Goal: Information Seeking & Learning: Learn about a topic

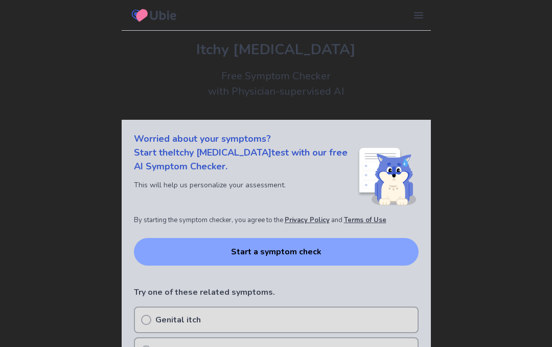
click at [241, 252] on button "Start a symptom check" at bounding box center [276, 252] width 285 height 28
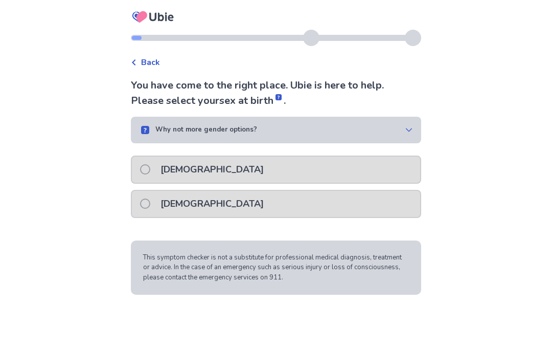
click at [179, 181] on p "[DEMOGRAPHIC_DATA]" at bounding box center [212, 170] width 116 height 26
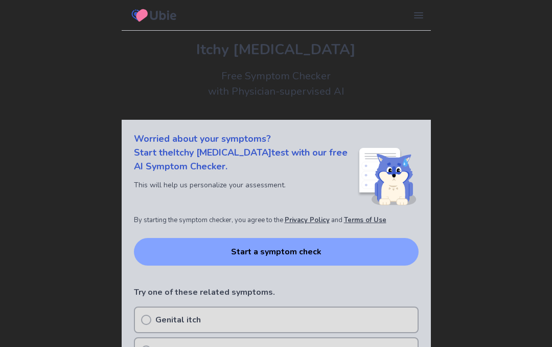
click at [321, 259] on button "Start a symptom check" at bounding box center [276, 252] width 285 height 28
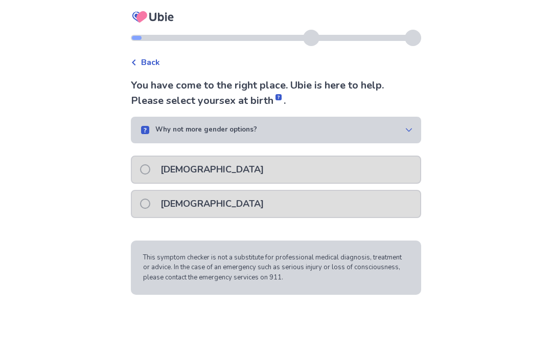
click at [237, 214] on div "Female" at bounding box center [276, 204] width 288 height 26
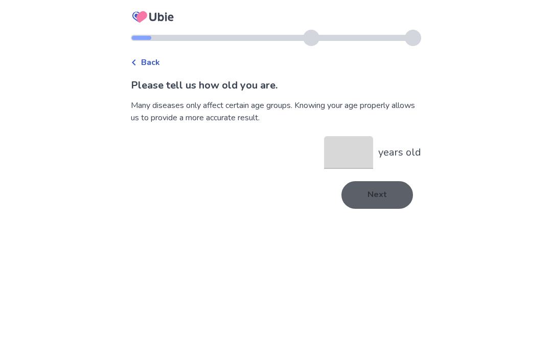
click at [332, 167] on input "years old" at bounding box center [348, 152] width 49 height 33
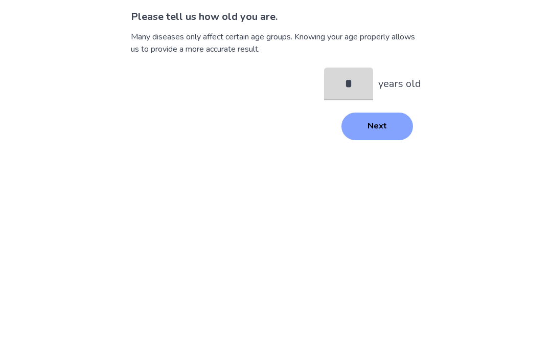
type input "**"
click at [387, 181] on button "Next" at bounding box center [378, 195] width 72 height 28
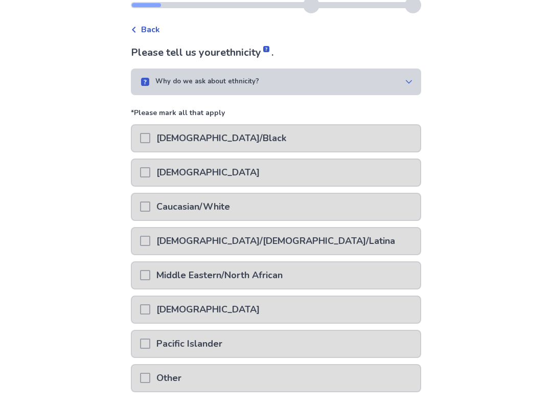
scroll to position [39, 0]
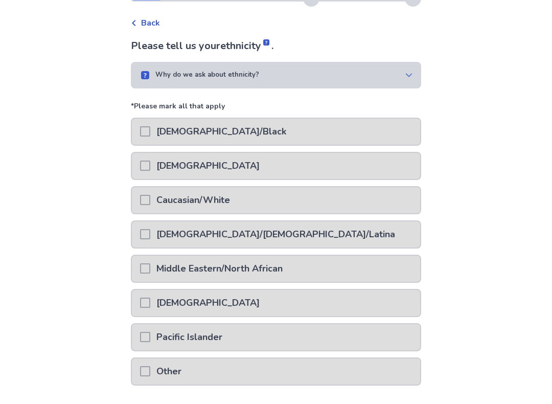
click at [288, 197] on div "Caucasian/White" at bounding box center [276, 201] width 288 height 26
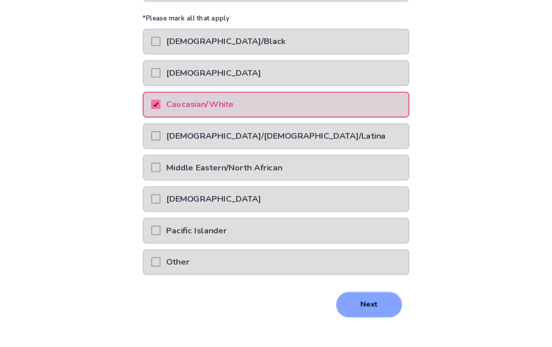
scroll to position [169, 0]
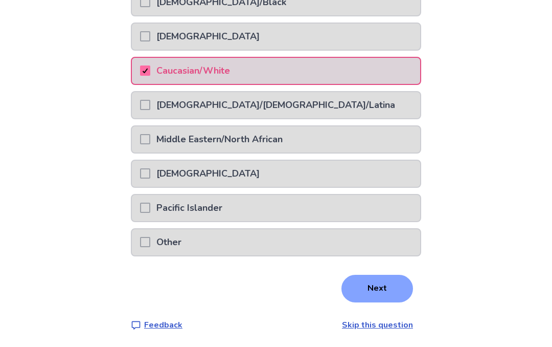
click at [350, 293] on button "Next" at bounding box center [378, 289] width 72 height 28
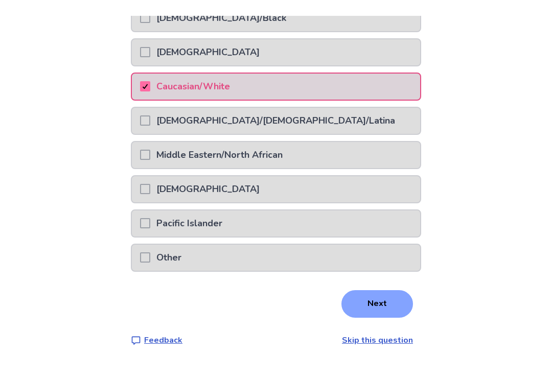
scroll to position [0, 0]
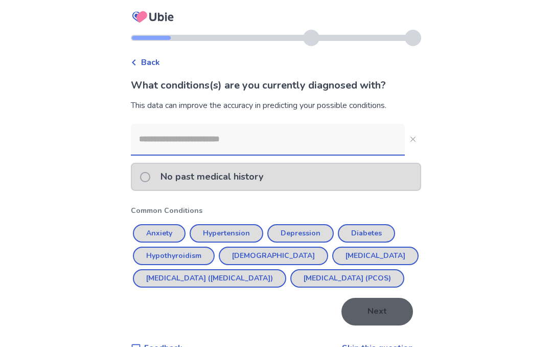
click at [325, 151] on input at bounding box center [268, 139] width 274 height 31
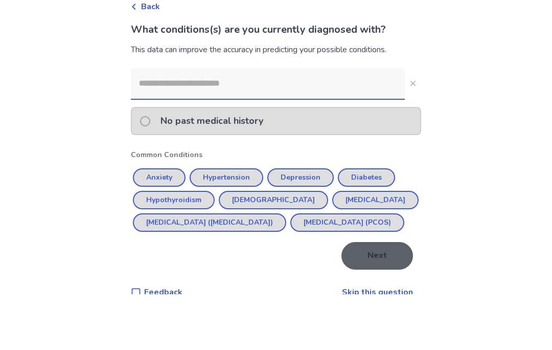
click at [322, 164] on div "No past medical history" at bounding box center [276, 177] width 288 height 26
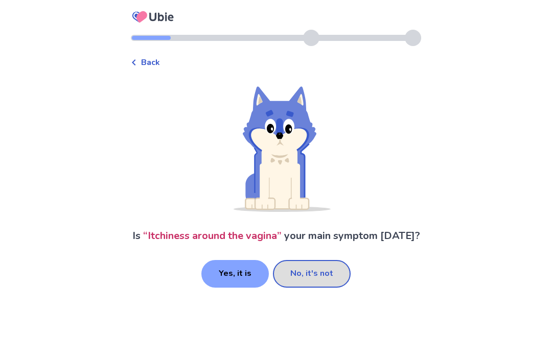
click at [313, 287] on button "No, it's not" at bounding box center [312, 274] width 78 height 28
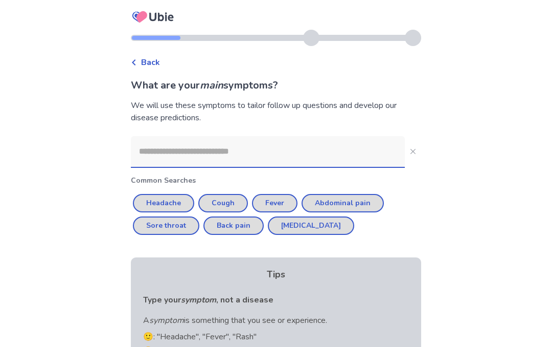
click at [315, 143] on input at bounding box center [268, 151] width 274 height 31
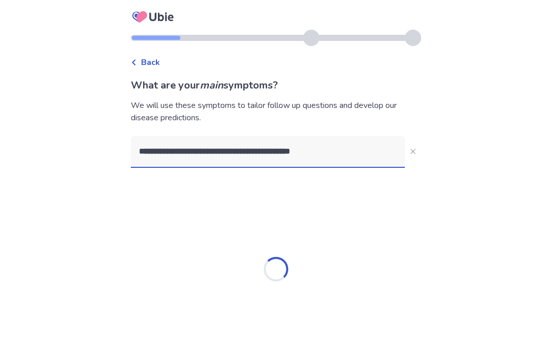
type input "**********"
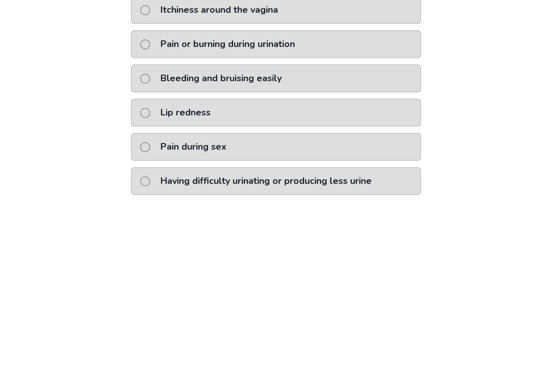
scroll to position [24, 0]
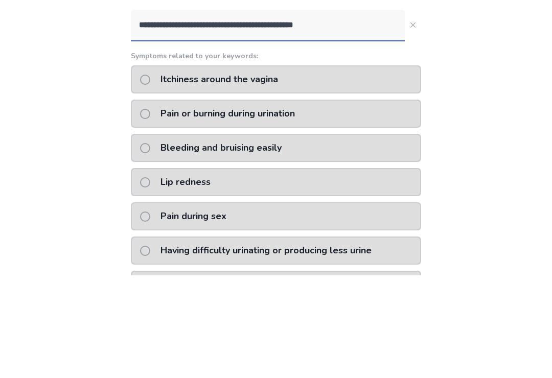
click at [328, 168] on div "Itchiness around the vagina" at bounding box center [276, 182] width 291 height 28
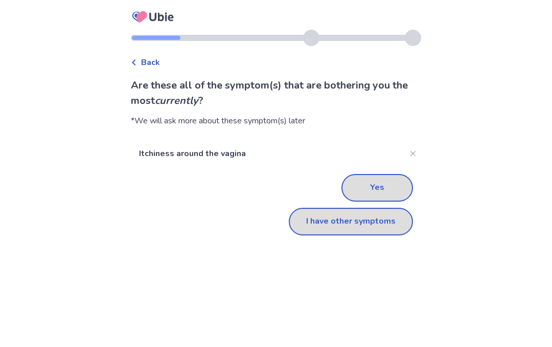
click at [375, 192] on button "Yes" at bounding box center [378, 188] width 72 height 28
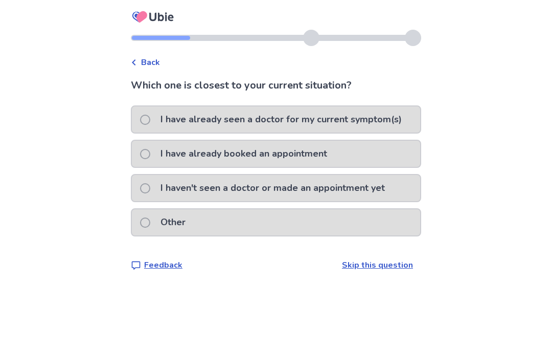
click at [374, 124] on p "I have already seen a doctor for my current symptom(s)" at bounding box center [281, 119] width 254 height 26
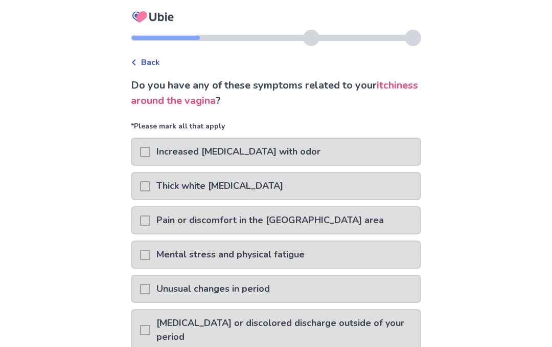
click at [343, 219] on div "Pain or discomfort in the genital area" at bounding box center [276, 220] width 288 height 26
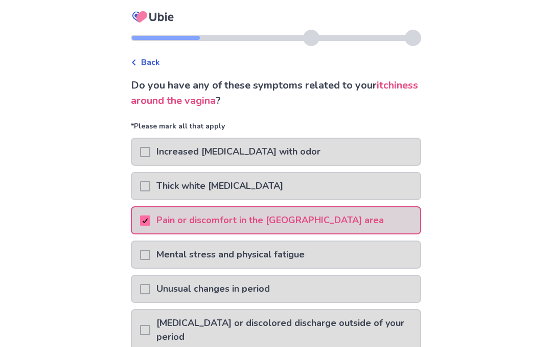
click at [310, 251] on p "Mental stress and physical fatigue" at bounding box center [230, 254] width 161 height 26
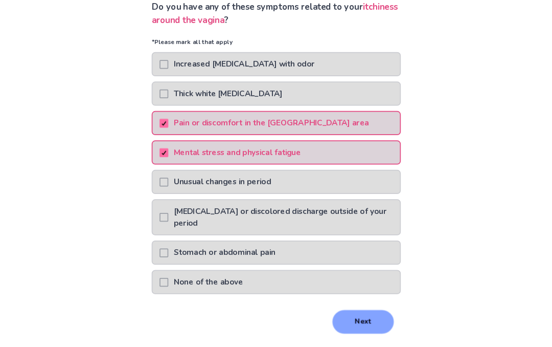
scroll to position [78, 0]
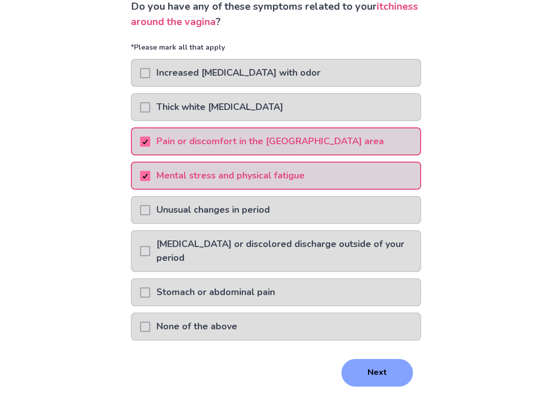
click at [369, 346] on button "Next" at bounding box center [378, 374] width 72 height 28
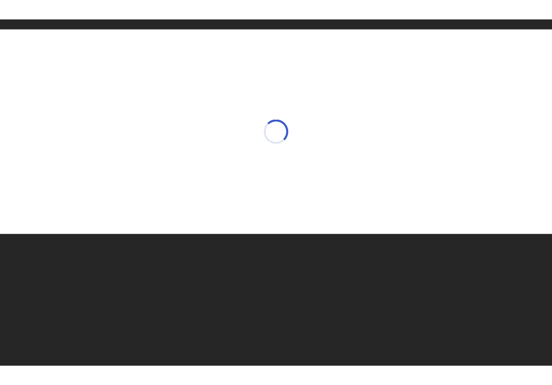
scroll to position [0, 0]
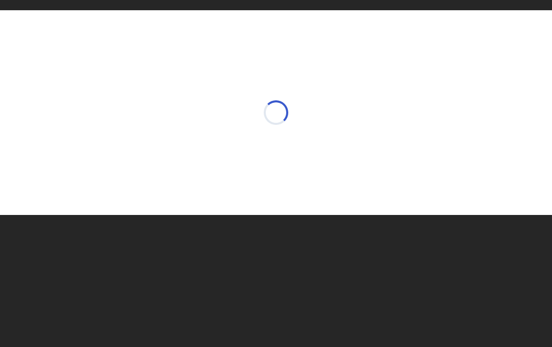
select select "*"
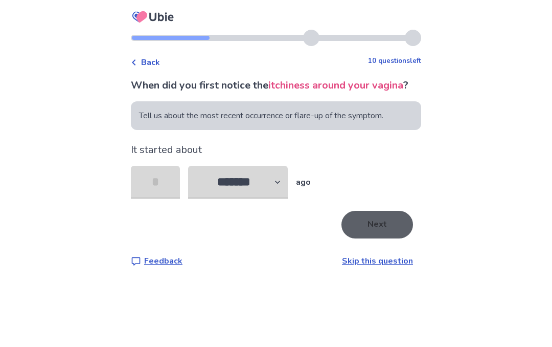
click at [180, 184] on input "tel" at bounding box center [155, 182] width 49 height 33
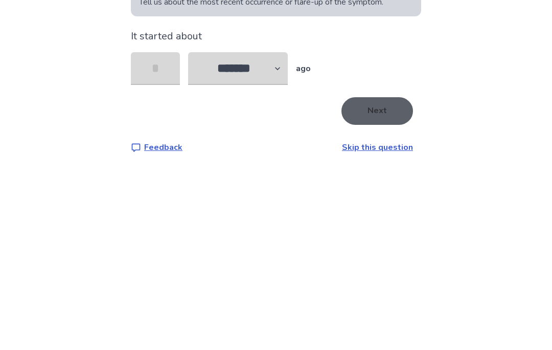
type input "*"
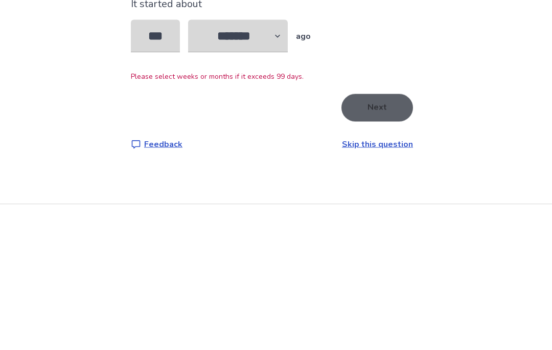
click at [180, 166] on input "***" at bounding box center [155, 182] width 49 height 33
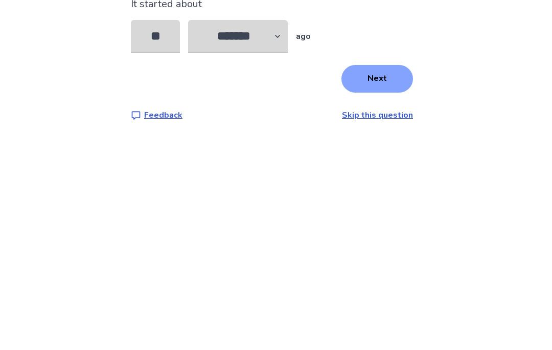
type input "*"
type input "**"
click at [368, 211] on button "Next" at bounding box center [378, 225] width 72 height 28
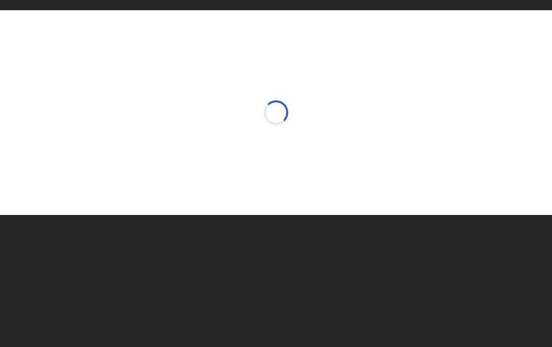
select select "*"
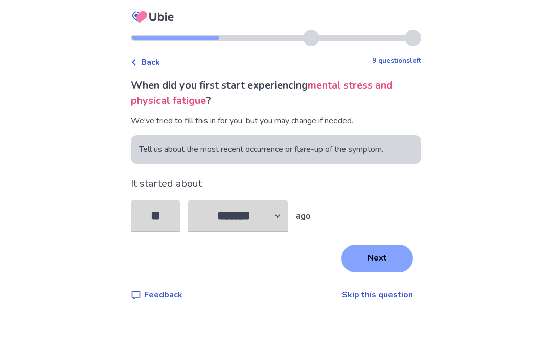
click at [379, 270] on button "Next" at bounding box center [378, 258] width 72 height 28
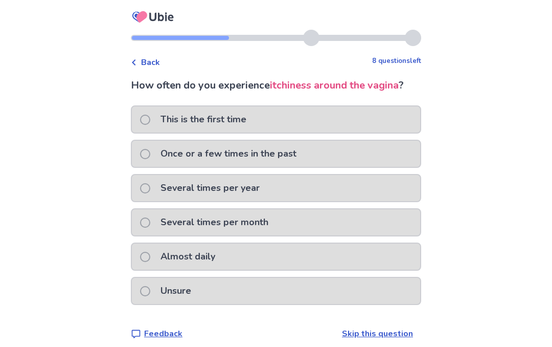
click at [289, 264] on div "Almost daily" at bounding box center [276, 256] width 288 height 26
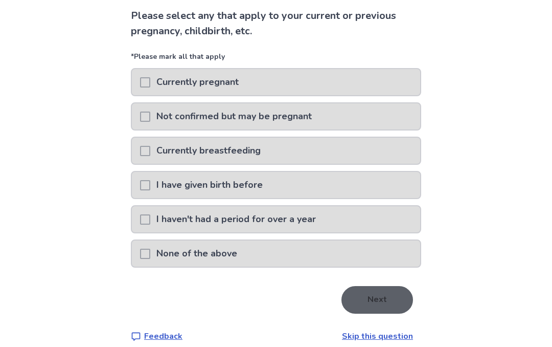
scroll to position [75, 0]
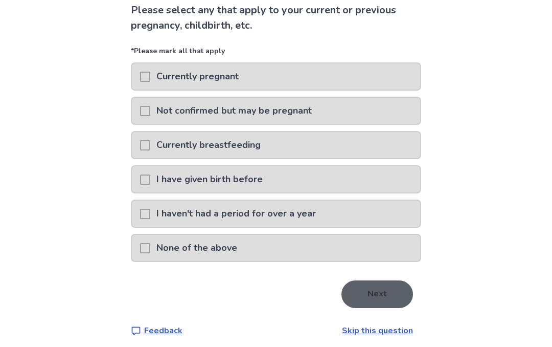
click at [343, 154] on div "Currently breastfeeding" at bounding box center [276, 145] width 288 height 26
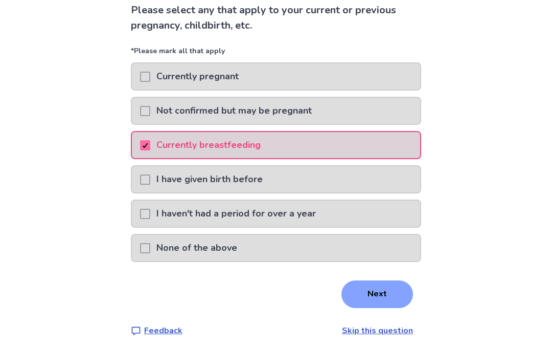
click at [284, 188] on div "I have given birth before" at bounding box center [276, 179] width 288 height 26
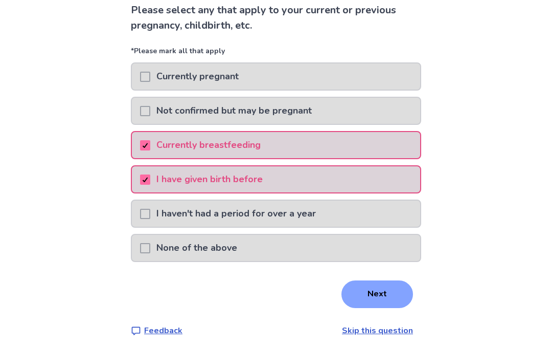
click at [258, 146] on p "Currently breastfeeding" at bounding box center [208, 145] width 117 height 26
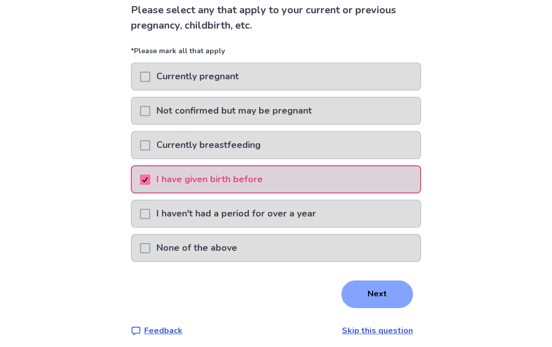
click at [361, 285] on button "Next" at bounding box center [378, 294] width 72 height 28
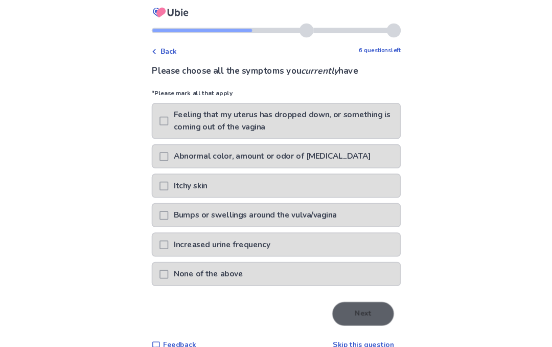
scroll to position [80, 0]
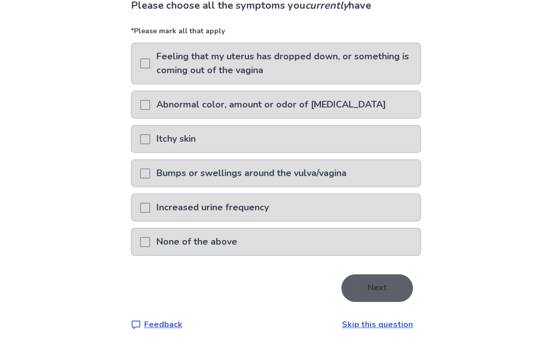
click at [363, 133] on div "Itchy skin" at bounding box center [276, 139] width 288 height 26
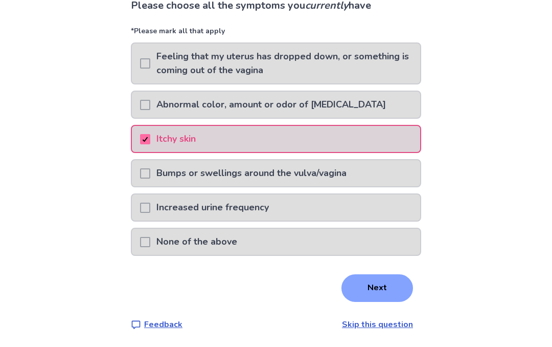
click at [363, 178] on div "Bumps or swellings around the vulva/vagina" at bounding box center [276, 173] width 288 height 26
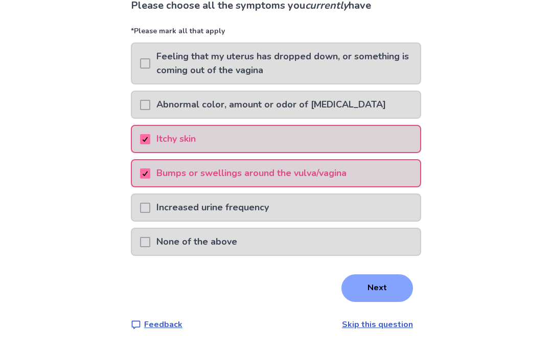
click at [336, 211] on div "Increased urine frequency" at bounding box center [276, 207] width 288 height 26
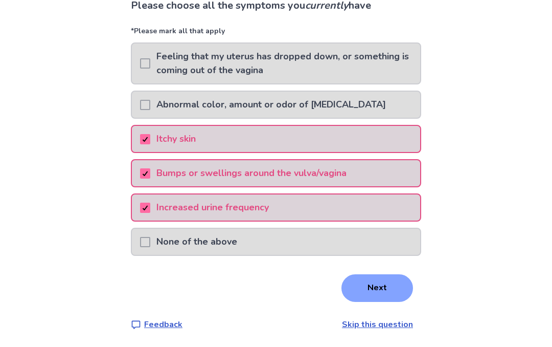
click at [368, 296] on button "Next" at bounding box center [378, 288] width 72 height 28
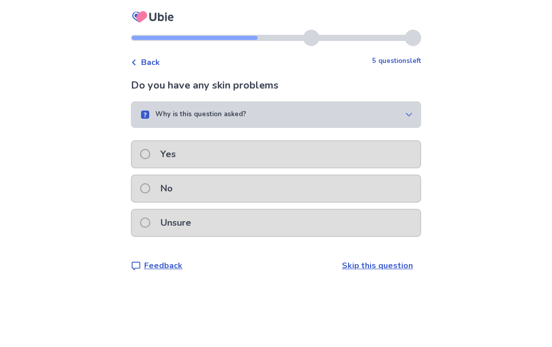
click at [304, 146] on div "Yes" at bounding box center [276, 154] width 288 height 26
click at [308, 166] on div "Yes" at bounding box center [276, 154] width 288 height 26
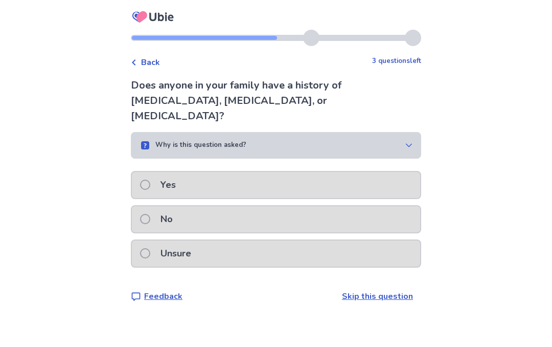
click at [236, 207] on div "No" at bounding box center [276, 219] width 288 height 26
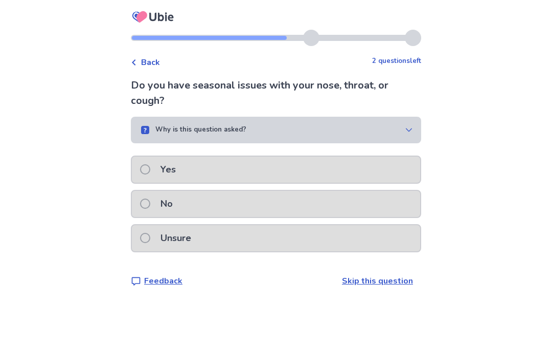
click at [247, 176] on div "Yes" at bounding box center [276, 170] width 288 height 26
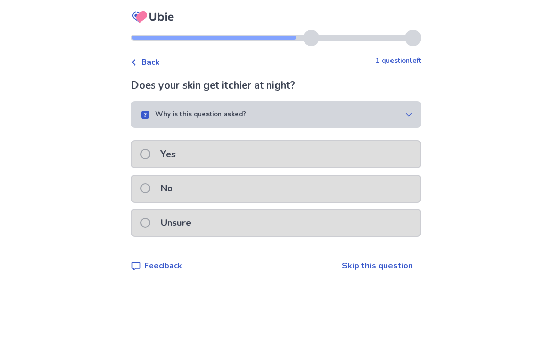
click at [242, 149] on div "Yes" at bounding box center [276, 154] width 288 height 26
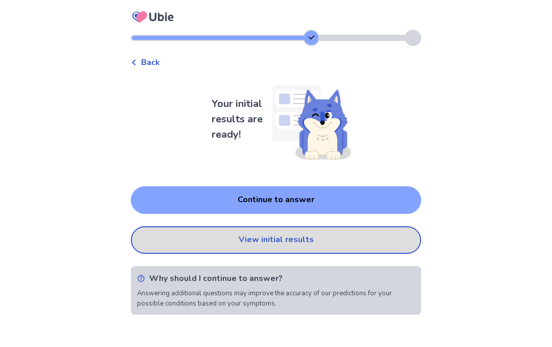
click at [308, 181] on div "Your initial results are ready! Continue to answer View initial results Why sho…" at bounding box center [276, 196] width 291 height 238
click at [282, 228] on button "View initial results" at bounding box center [276, 240] width 291 height 28
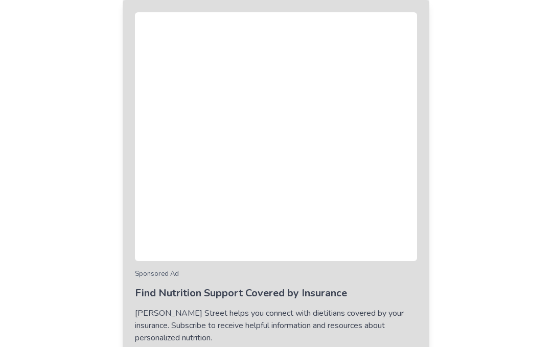
scroll to position [78, 0]
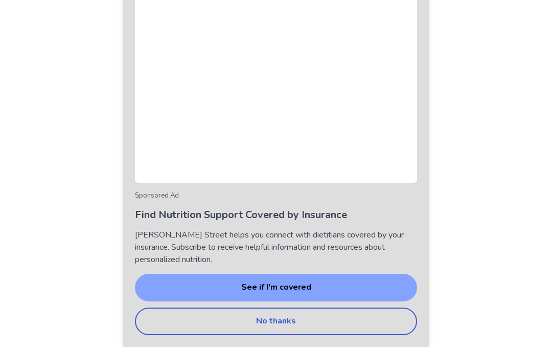
click at [324, 316] on button "No thanks" at bounding box center [276, 321] width 282 height 28
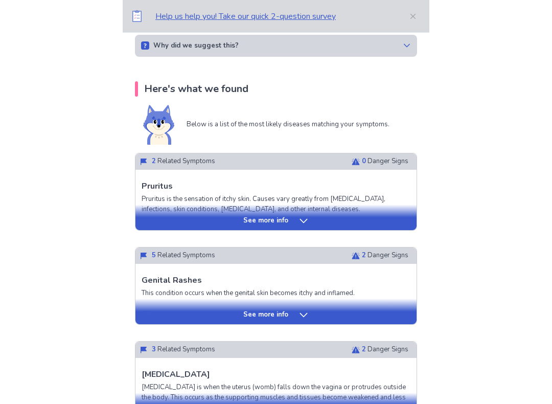
scroll to position [176, 0]
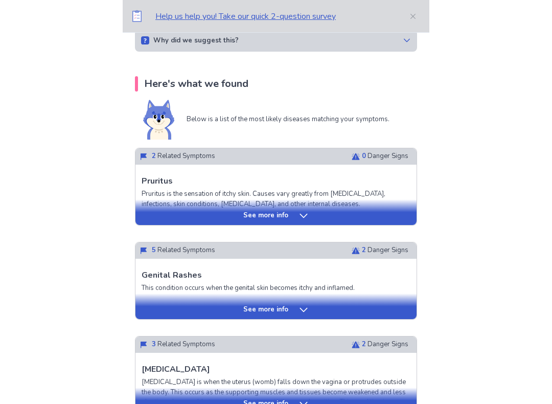
click at [371, 223] on div "See more info" at bounding box center [276, 213] width 281 height 26
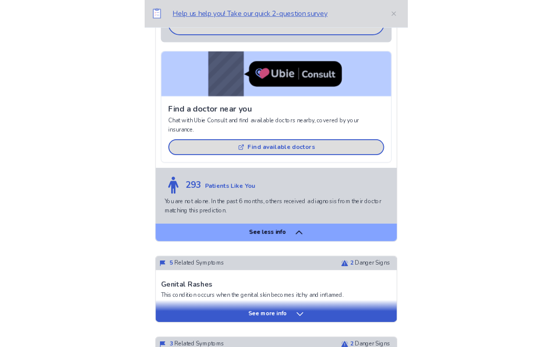
scroll to position [833, 0]
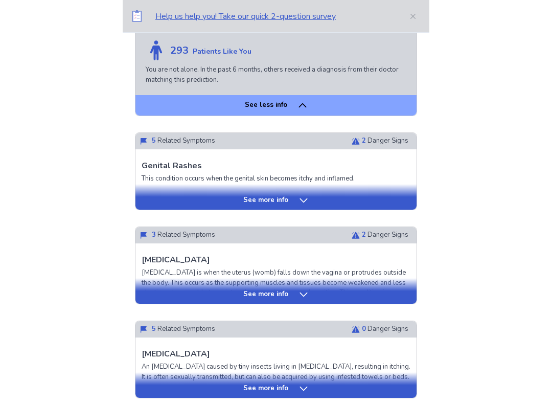
scroll to position [998, 0]
click at [352, 198] on div "See more info" at bounding box center [276, 201] width 281 height 10
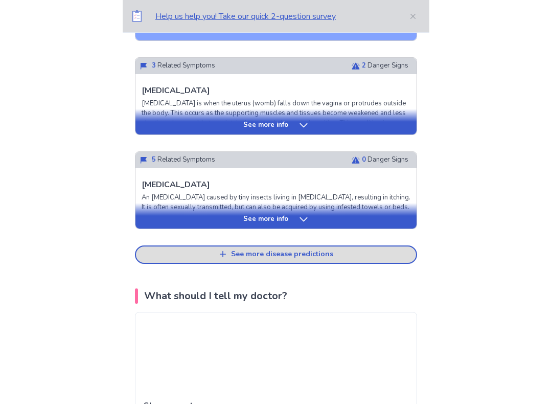
scroll to position [1915, 0]
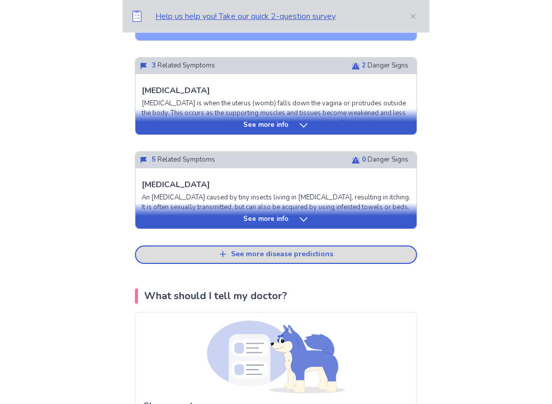
click at [348, 130] on div "See more info" at bounding box center [276, 125] width 281 height 10
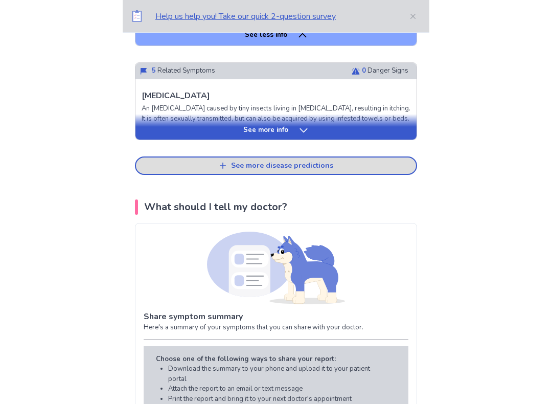
scroll to position [2773, 0]
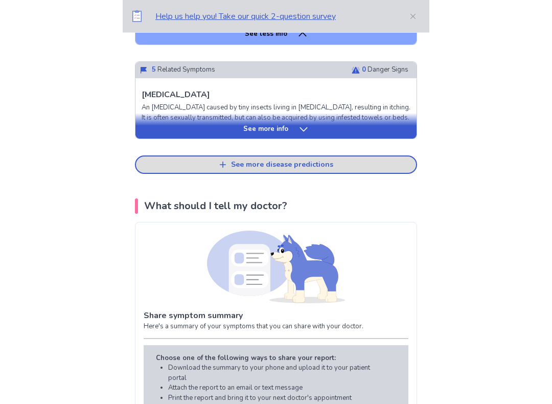
click at [372, 139] on div "See more info" at bounding box center [276, 126] width 281 height 26
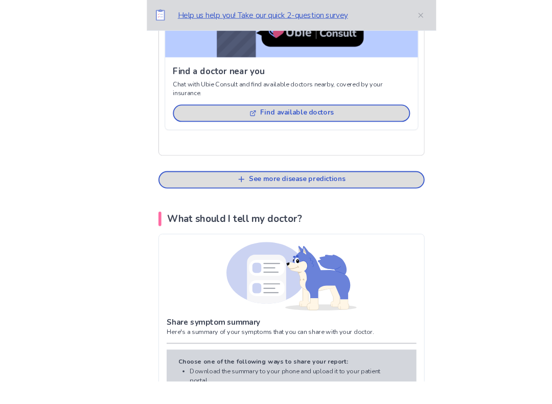
scroll to position [3419, 0]
